Goal: Task Accomplishment & Management: Use online tool/utility

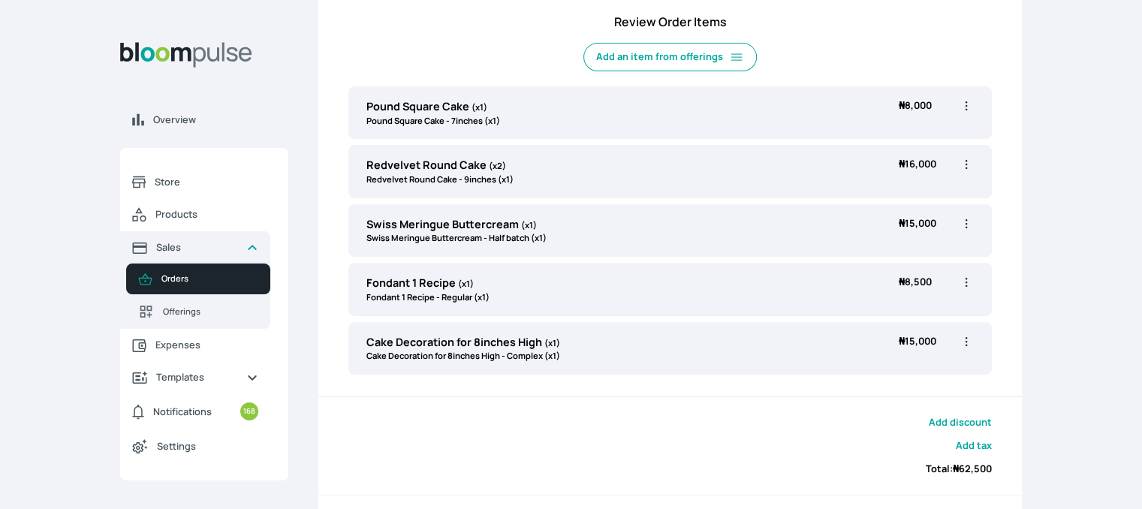
scroll to position [72, 0]
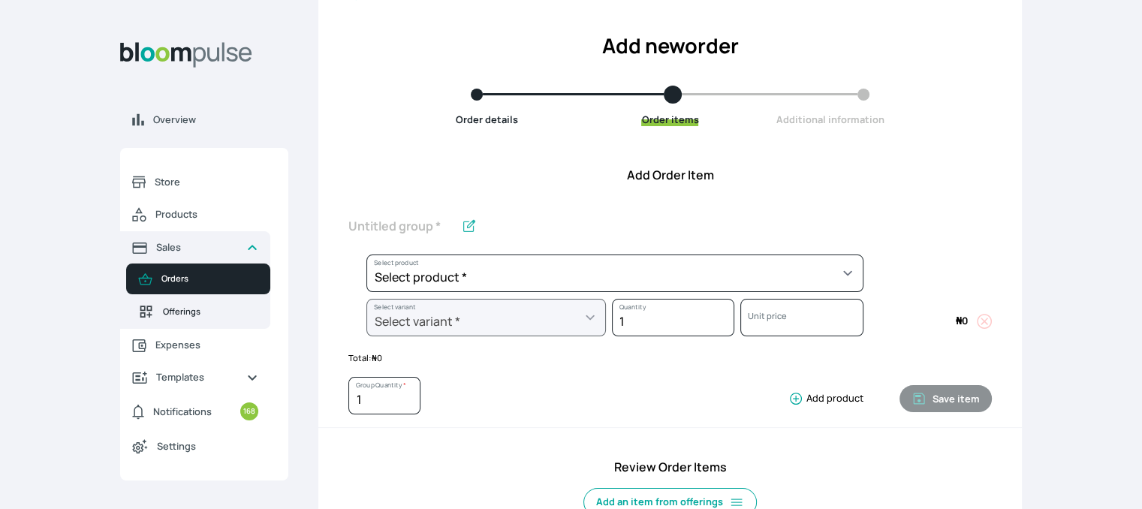
click at [186, 309] on span "Offerings" at bounding box center [210, 311] width 95 height 13
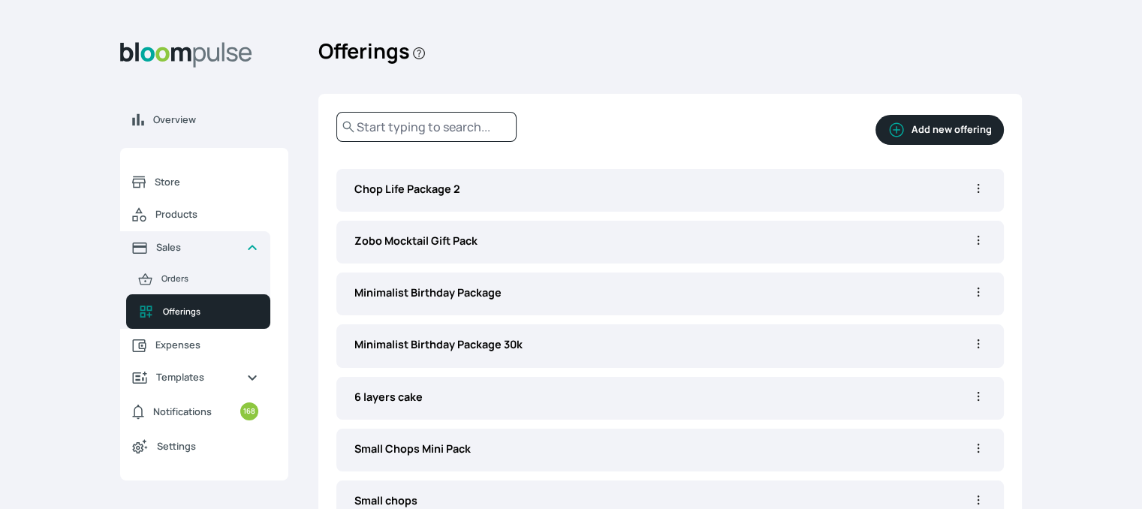
scroll to position [112, 0]
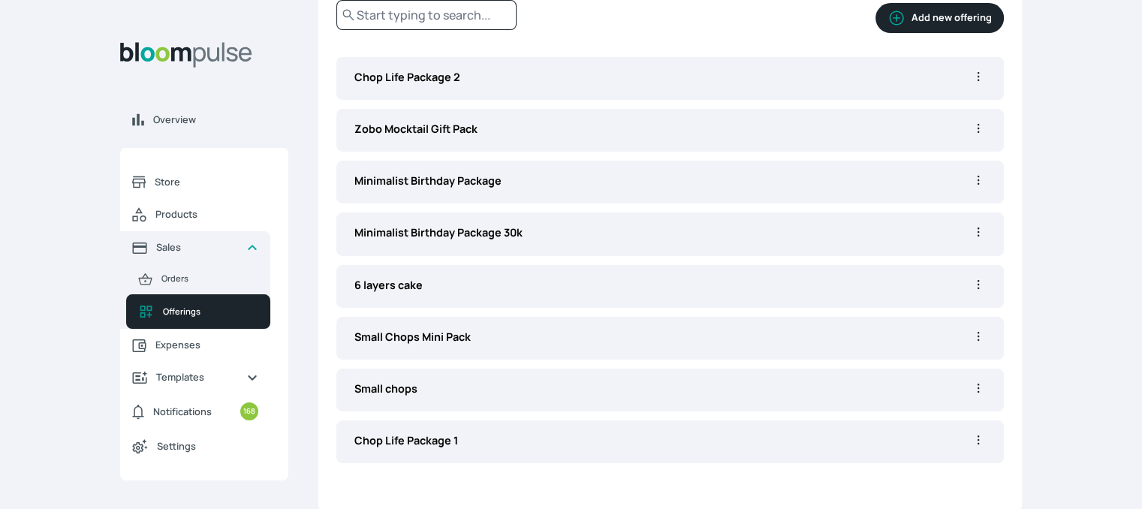
click at [441, 436] on p "Chop Life Package 1" at bounding box center [662, 440] width 616 height 17
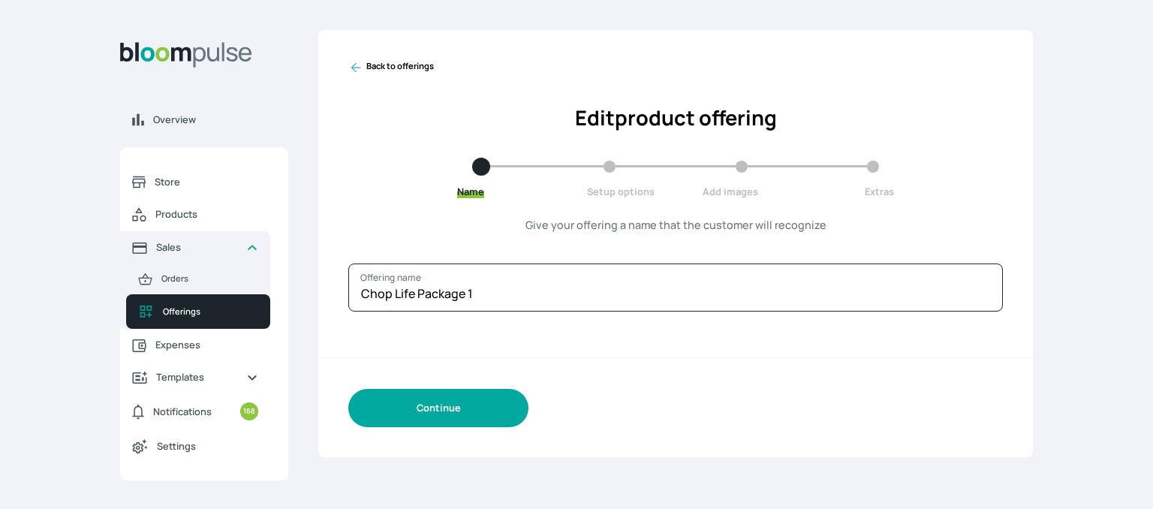
click at [432, 403] on button "Continue" at bounding box center [438, 408] width 180 height 38
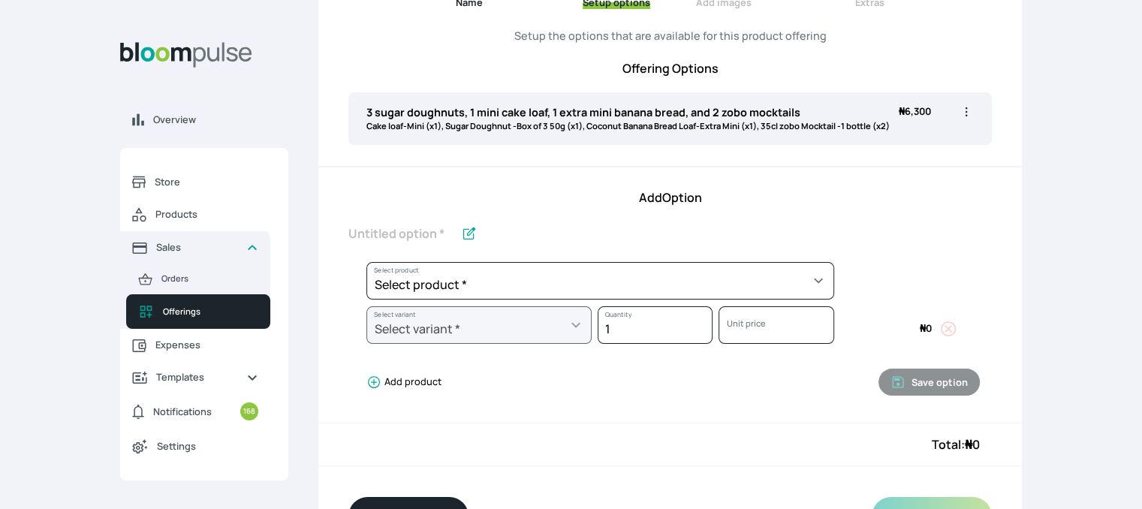
scroll to position [182, 0]
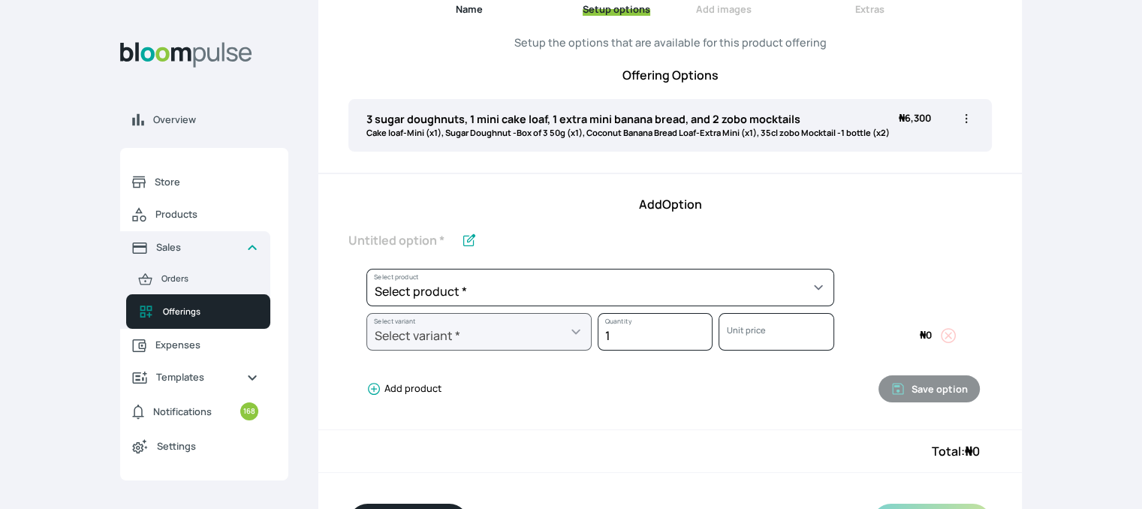
click at [969, 116] on icon "button" at bounding box center [965, 118] width 15 height 15
click at [932, 148] on span "Edit" at bounding box center [907, 149] width 108 height 15
select select "d84ca49a-fe7d-4791-898a-079deb6df438"
select select "52d989d8-b58d-420d-b69d-69f56ce0c0ee"
select select "26b09864-7972-4dce-9e0a-1fcc815dfe10"
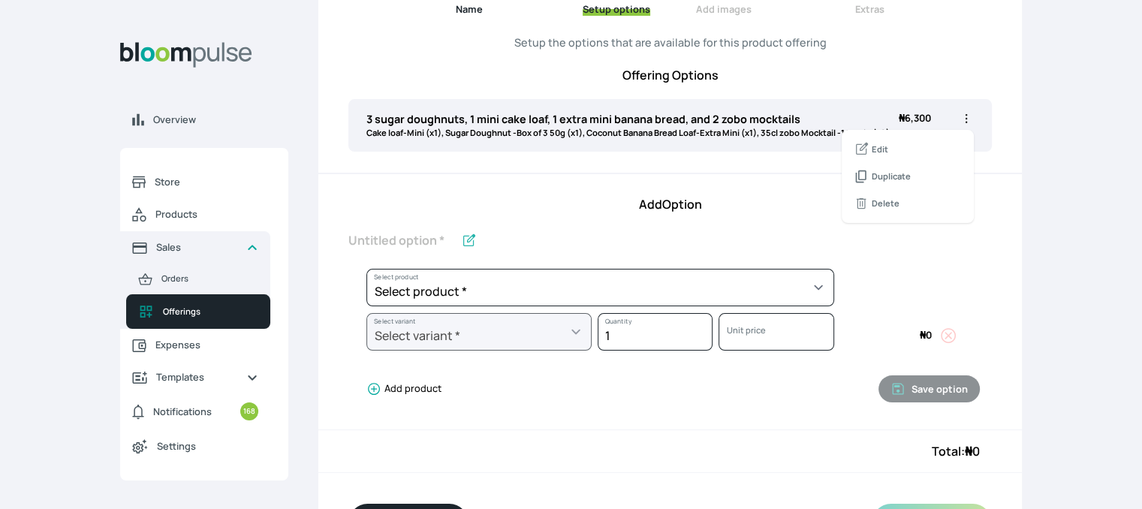
select select "a56530ea-b6f6-4e8f-ac57-5fd481e476e2"
select select "cfa96988-9704-47cb-ab01-588e160b4381"
select select "31cc241c-ac80-4d55-8246-059495bddb00"
select select "554261ef-0d72-4d8c-b9e9-20cbb940c389"
select select "2a303e0c-6bf6-449a-bda6-cde036aa9b78"
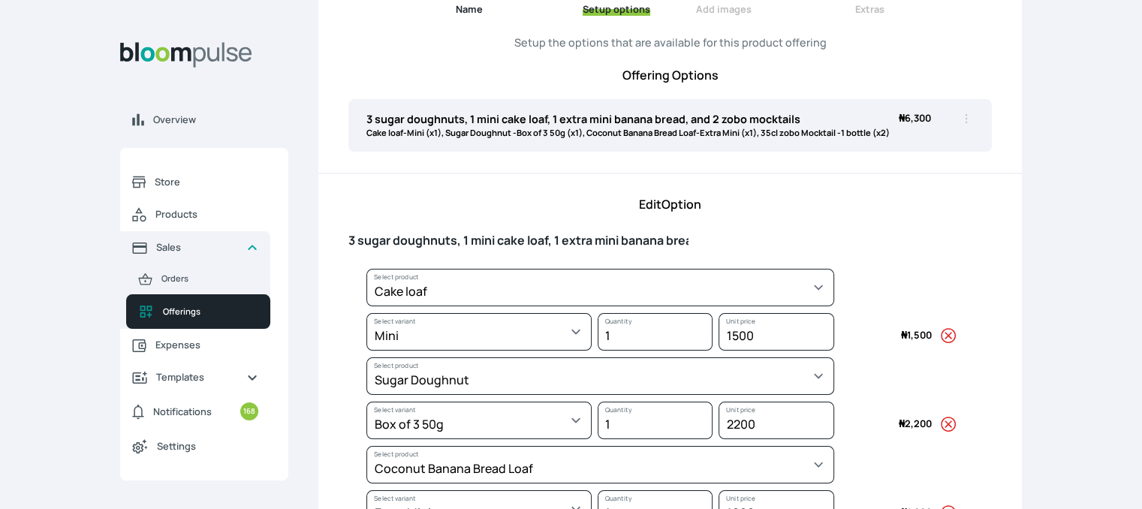
type input "3 sugar doughnuts, 1 mini cake loaf, 1 extra mini banana bread, and 2 zobo mock…"
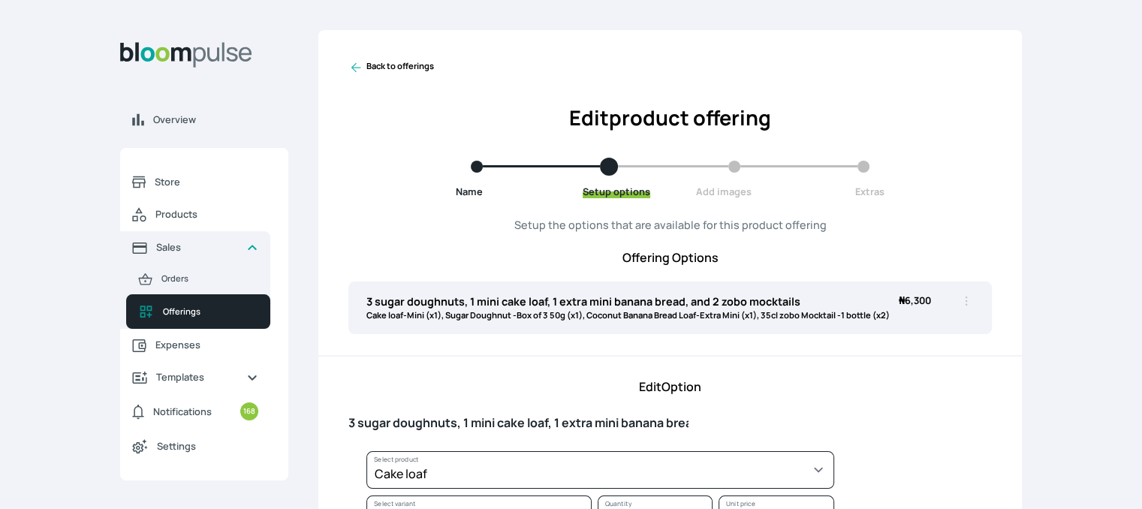
click at [371, 62] on link "Back to offerings" at bounding box center [391, 67] width 86 height 15
